Goal: Task Accomplishment & Management: Manage account settings

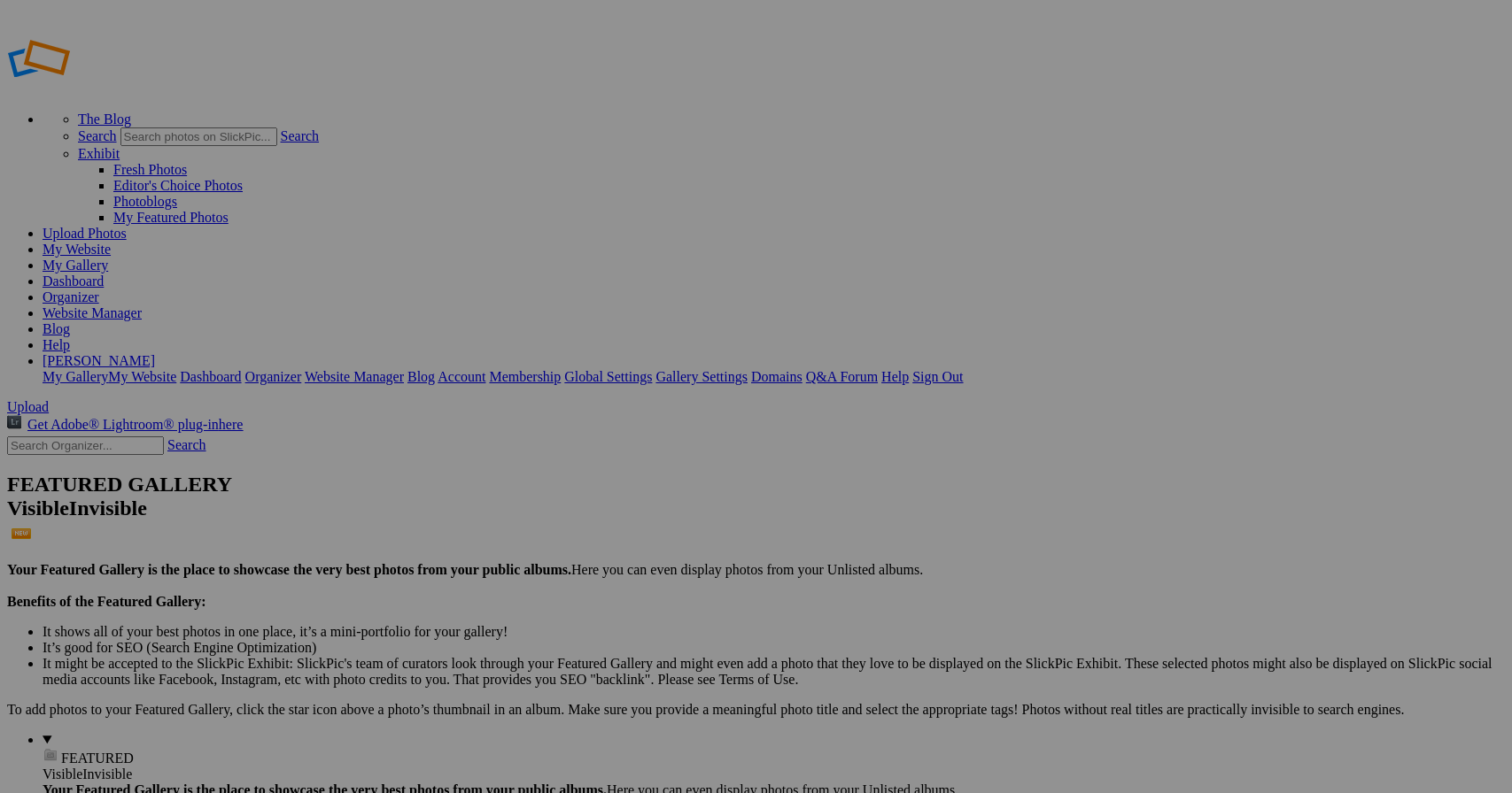
click at [638, 516] on span "Yes" at bounding box center [629, 513] width 21 height 15
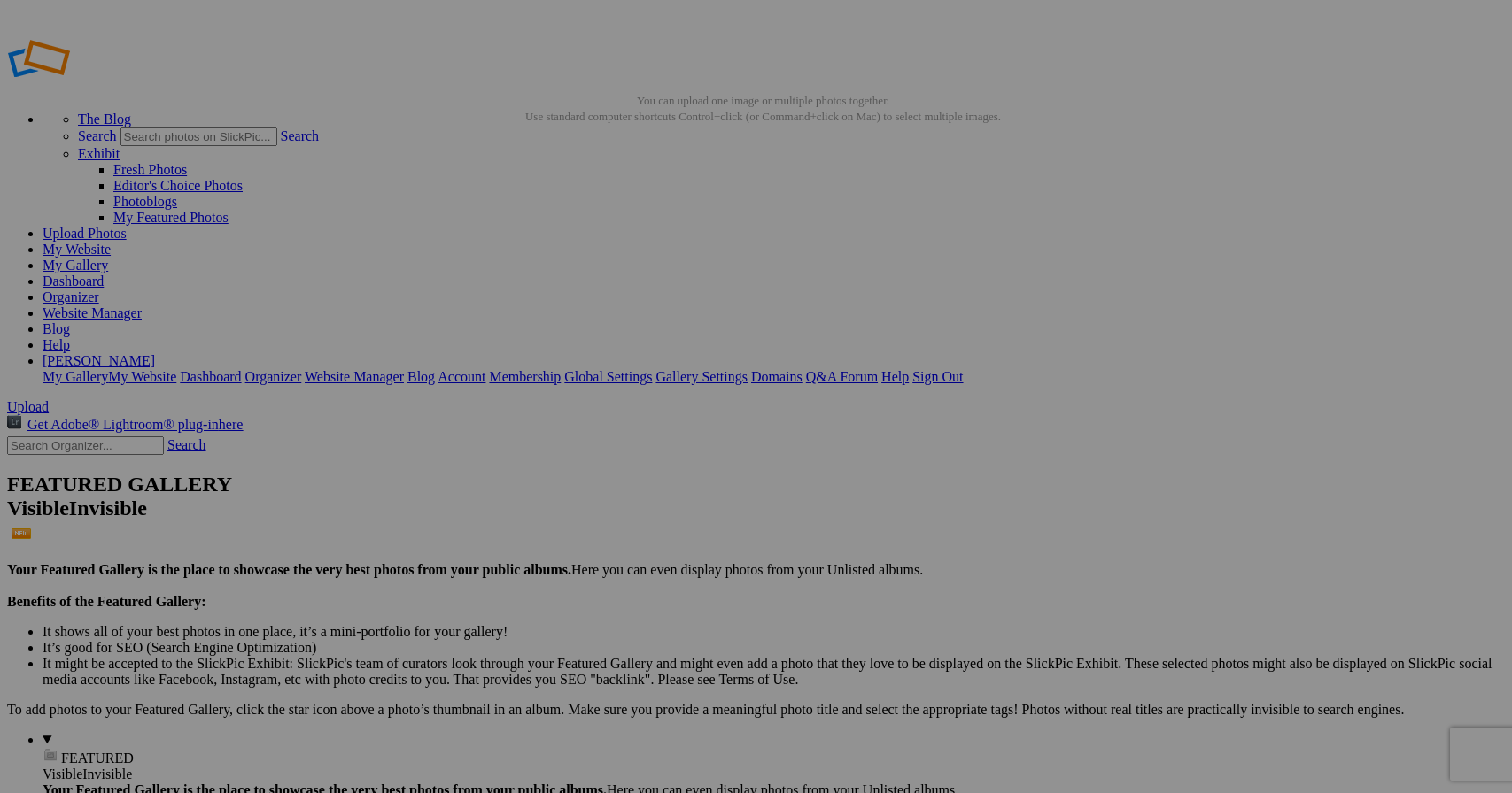
click at [963, 370] on link "Sign Out" at bounding box center [937, 377] width 50 height 15
